Goal: Information Seeking & Learning: Learn about a topic

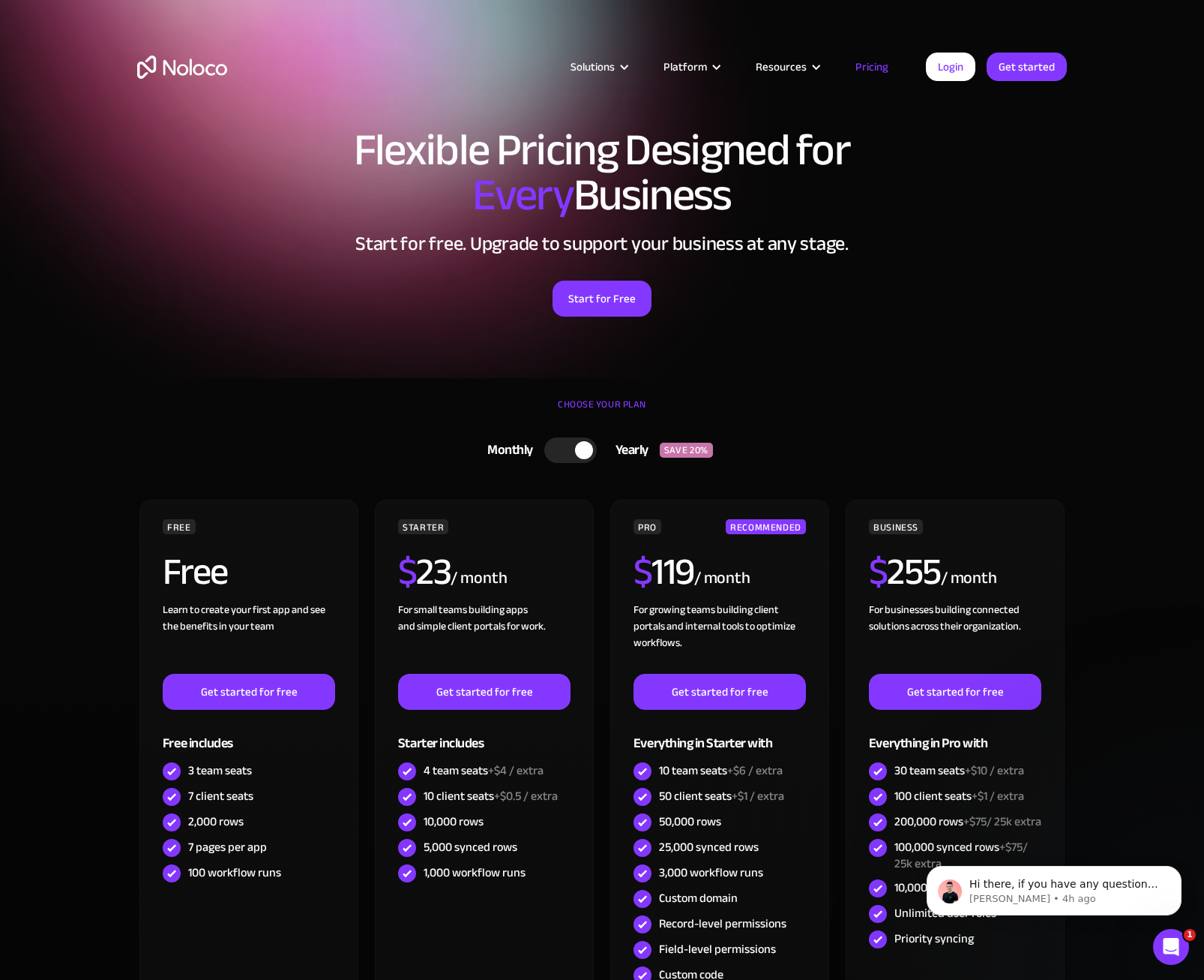
click at [163, 99] on div "Solutions Use Cases Business Types Project Management Keep track of customers, …" at bounding box center [602, 82] width 960 height 88
click at [1004, 322] on div "Flexible Pricing Designed for Every Business Start for free. Upgrade to support…" at bounding box center [602, 237] width 960 height 249
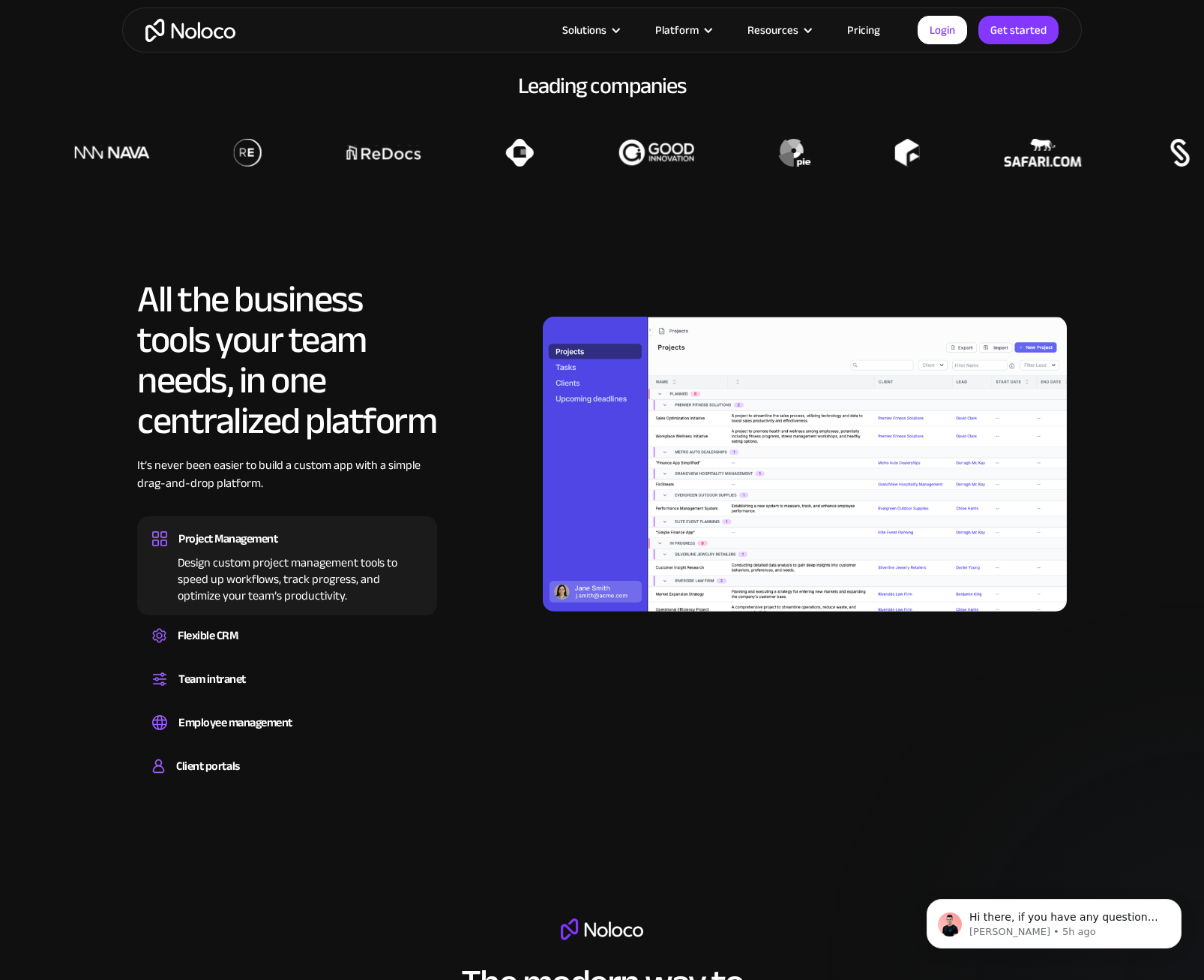
scroll to position [1200, 0]
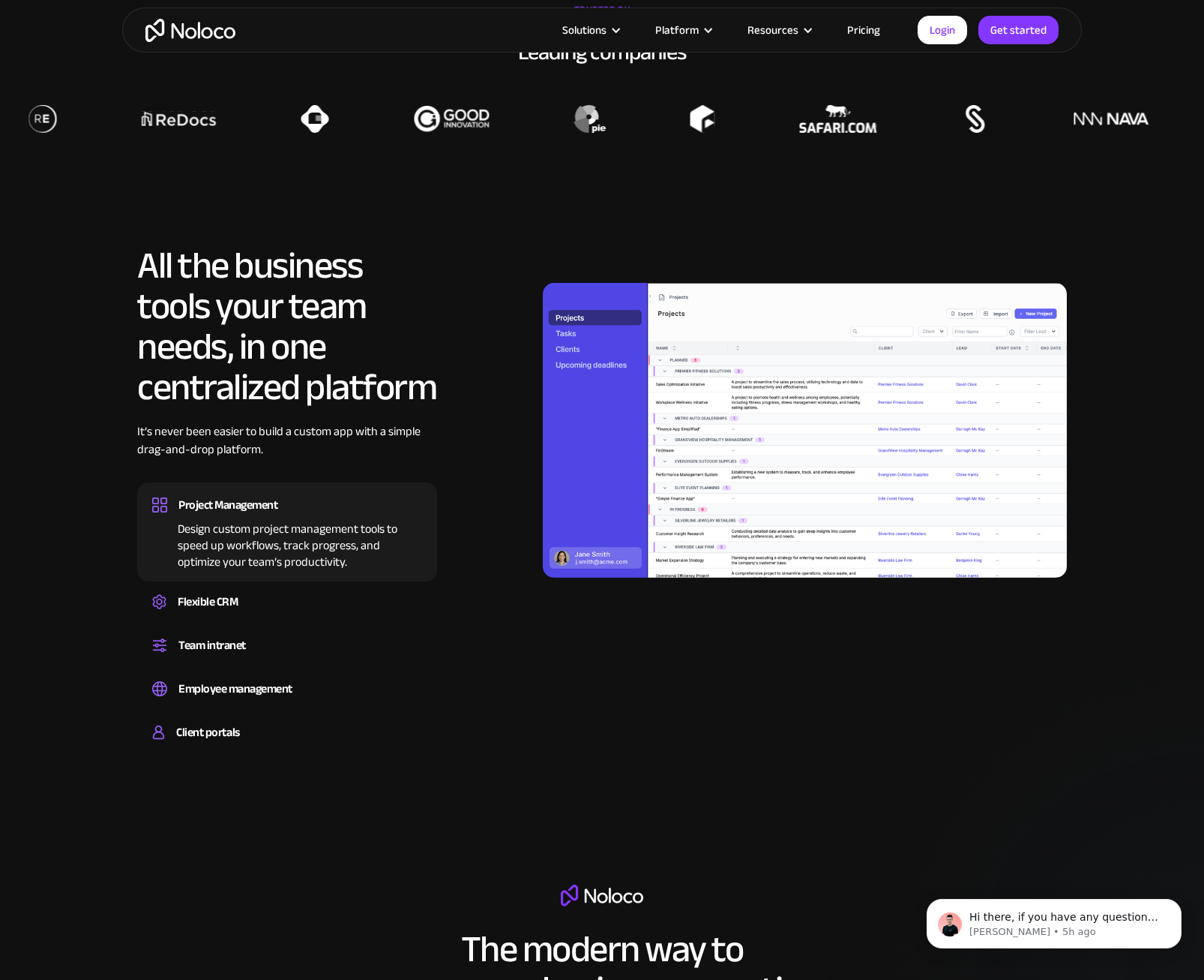
click at [842, 479] on img at bounding box center [805, 430] width 524 height 295
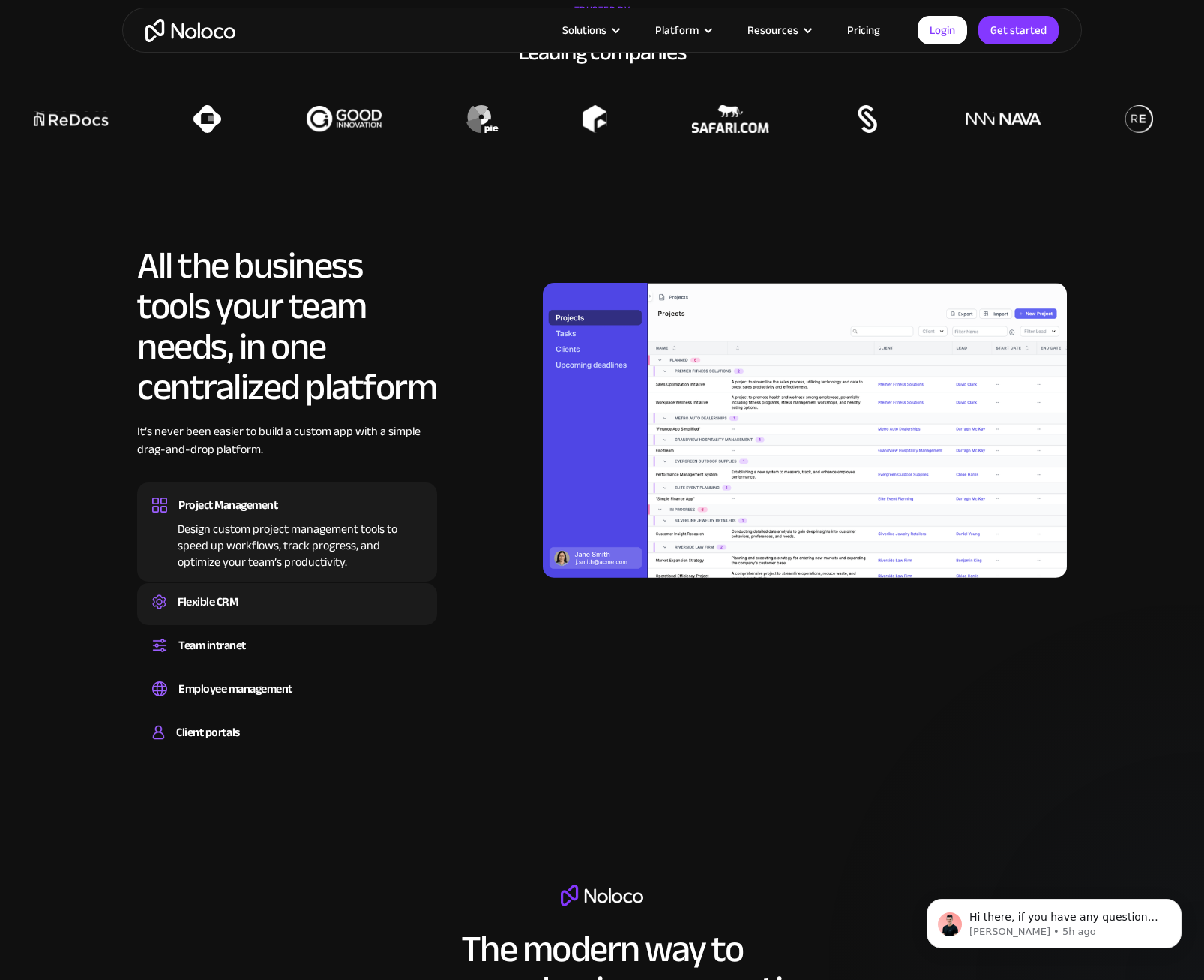
click at [278, 613] on div "Create a custom CRM that you can adapt to your business’s needs, centralize you…" at bounding box center [287, 615] width 270 height 4
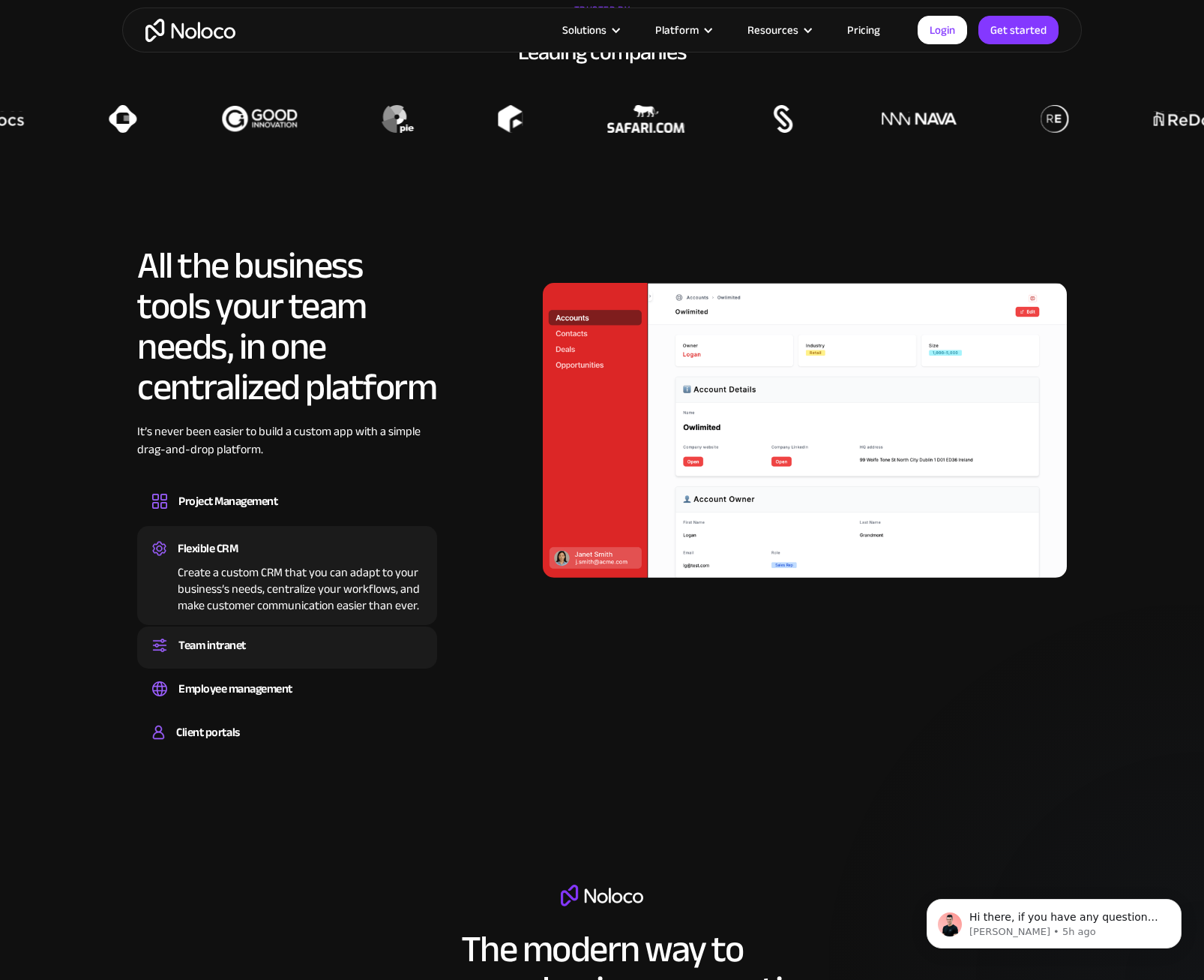
click at [268, 636] on div "Team intranet" at bounding box center [287, 644] width 270 height 22
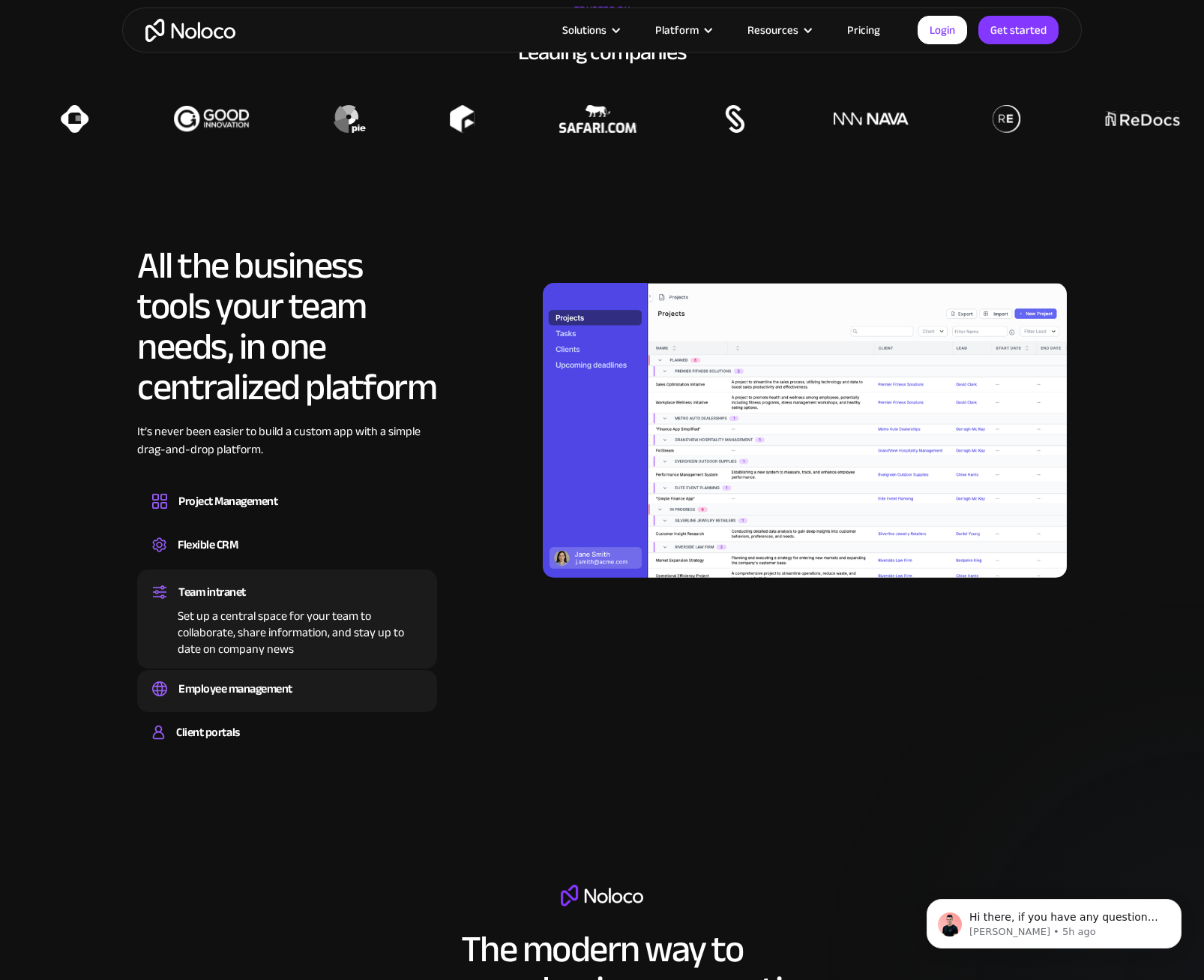
click at [262, 672] on div "Employee management Easily manage employee information, track performance, and …" at bounding box center [287, 690] width 300 height 42
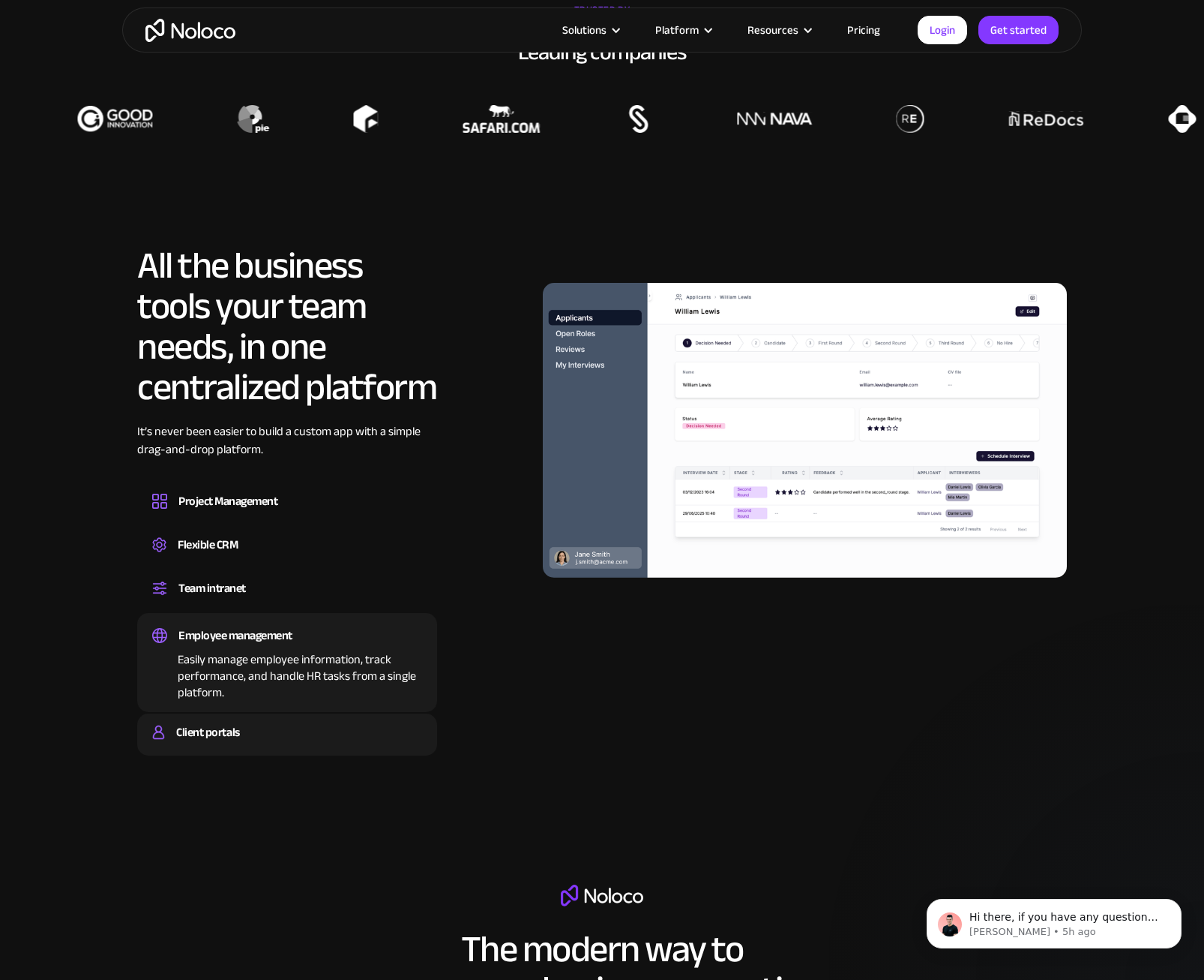
click at [258, 725] on div "Client portals" at bounding box center [287, 731] width 270 height 22
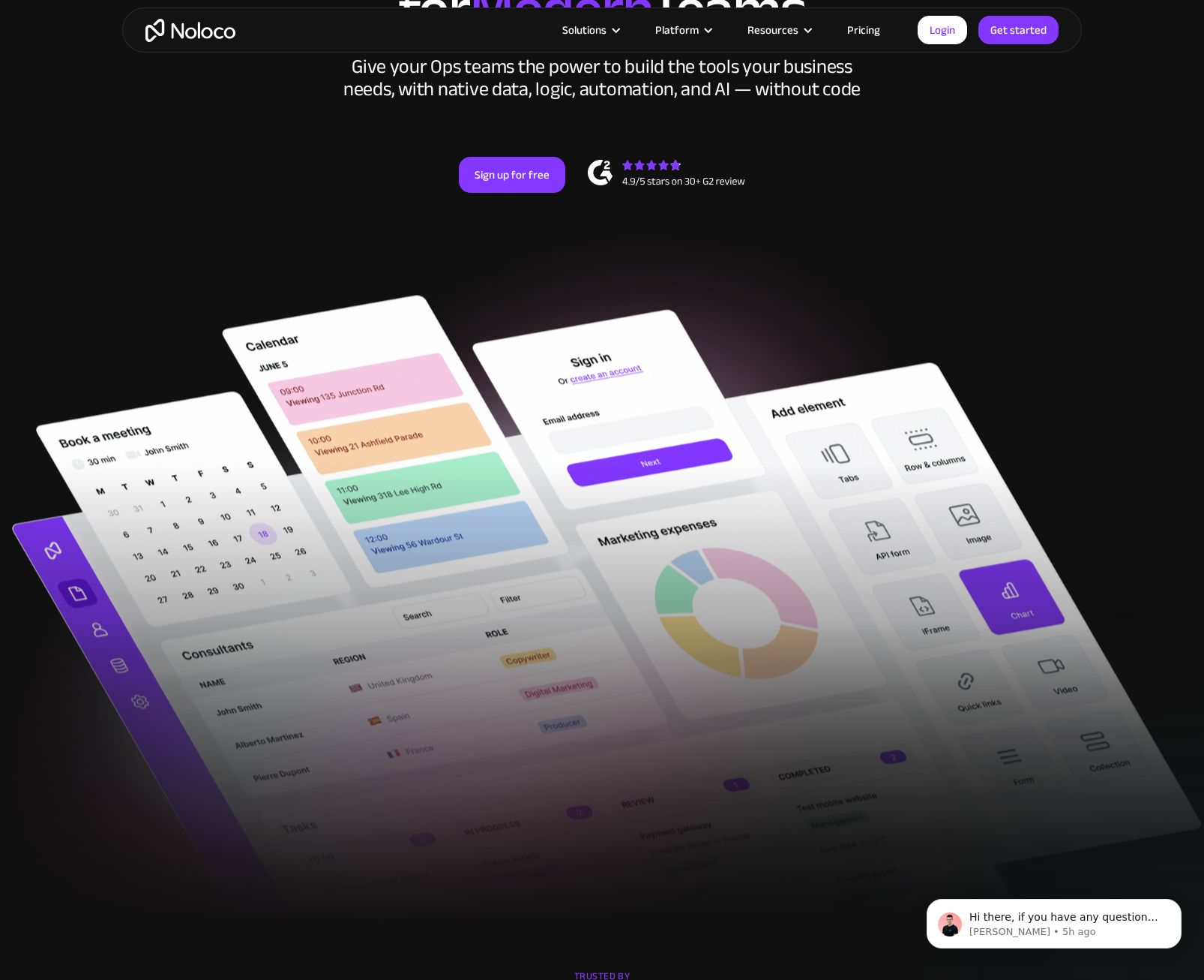
scroll to position [225, 0]
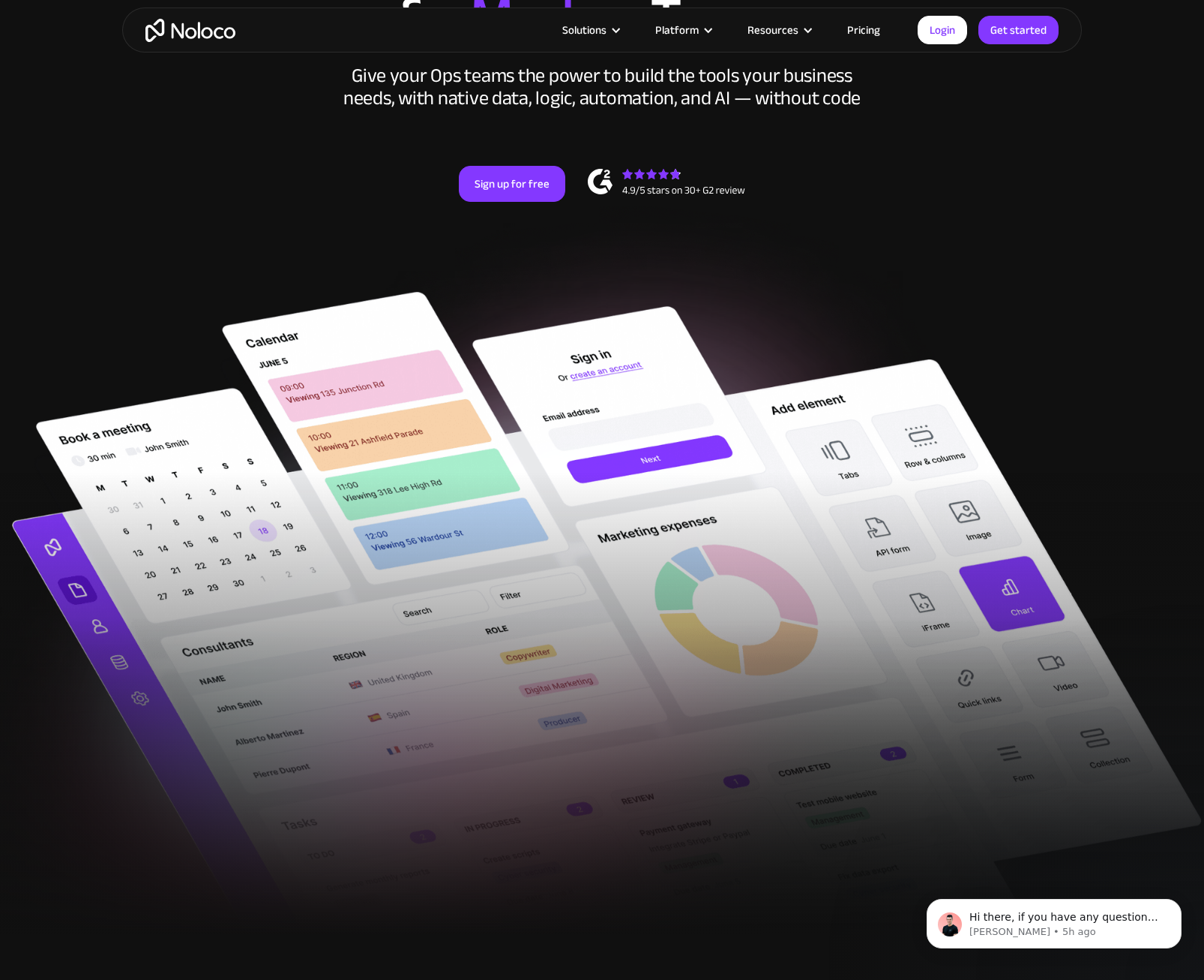
click at [1123, 215] on section "New: Connect Noloco to Stripe Custom No-Code Business Apps Platform Flexible Bu…" at bounding box center [602, 355] width 1204 height 1161
